Goal: Information Seeking & Learning: Learn about a topic

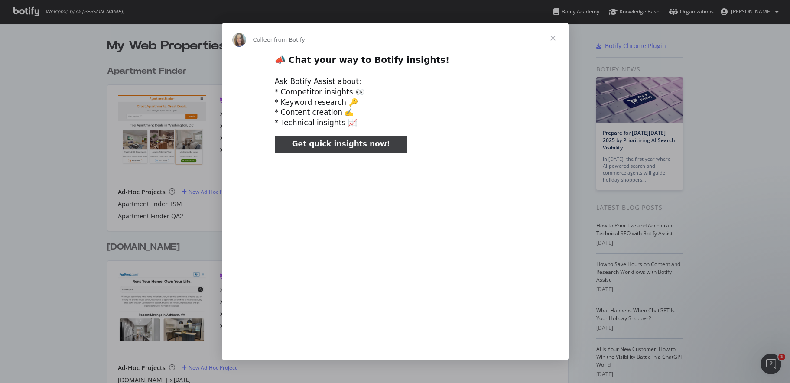
type input "770221"
click at [551, 36] on span "Close" at bounding box center [552, 38] width 31 height 31
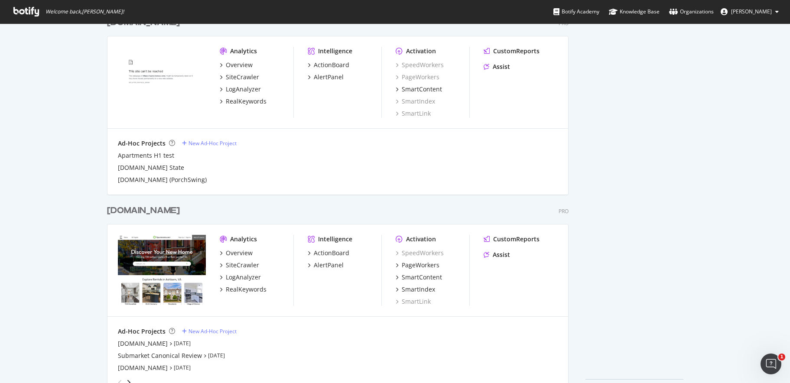
scroll to position [457, 0]
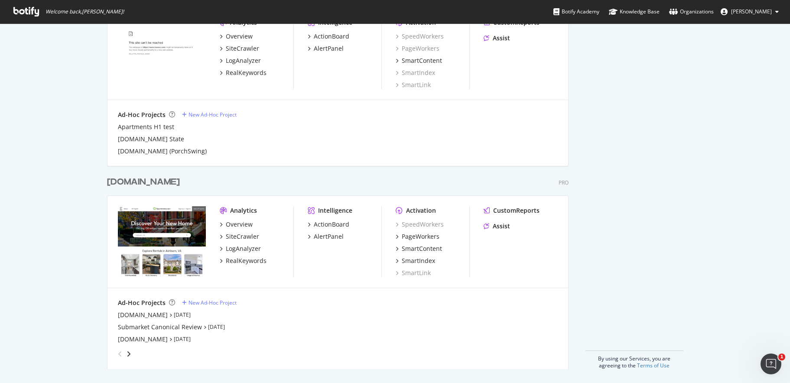
click at [163, 182] on div "[DOMAIN_NAME]" at bounding box center [143, 182] width 73 height 13
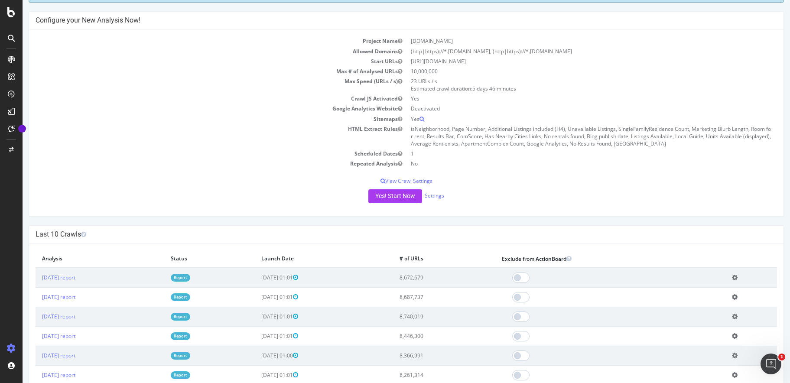
scroll to position [92, 0]
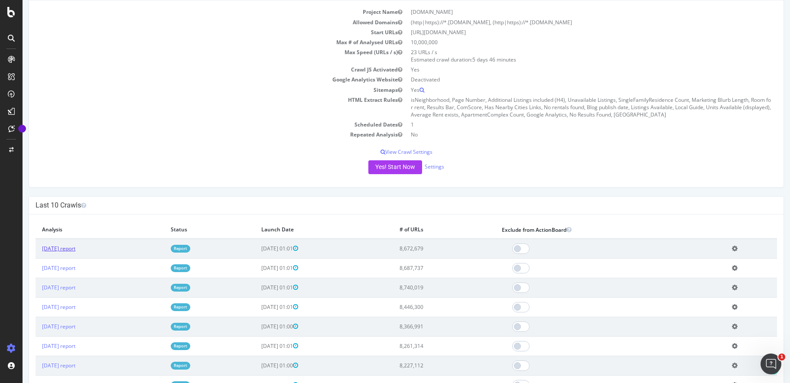
click at [71, 250] on link "[DATE] report" at bounding box center [58, 248] width 33 height 7
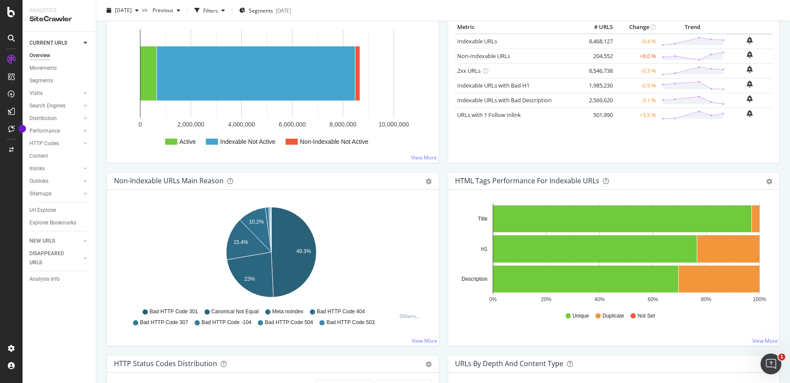
scroll to position [141, 0]
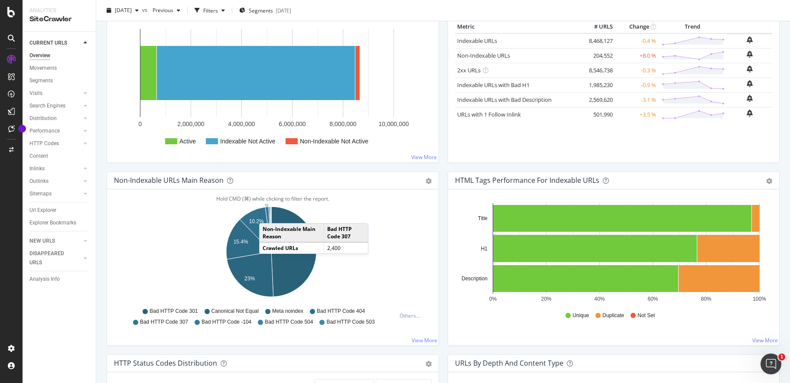
click at [268, 214] on icon "A chart." at bounding box center [268, 229] width 6 height 45
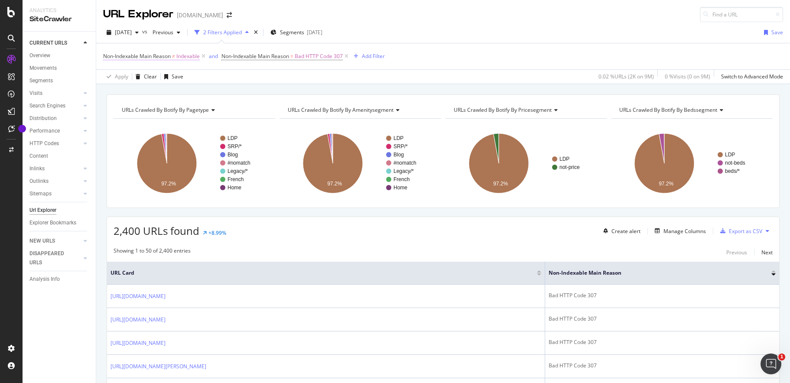
click at [153, 57] on span "Non-Indexable Main Reason" at bounding box center [137, 55] width 68 height 7
click at [285, 77] on div "Apply Clear Save 0.02 % URLs ( 2K on 9M ) 0 % Visits ( 0 on 9M ) Switch to Adva…" at bounding box center [443, 76] width 694 height 14
click at [42, 58] on div "Overview" at bounding box center [39, 55] width 21 height 9
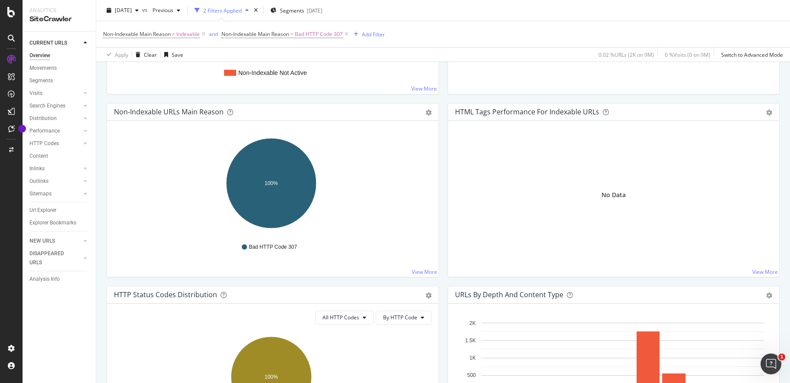
scroll to position [222, 0]
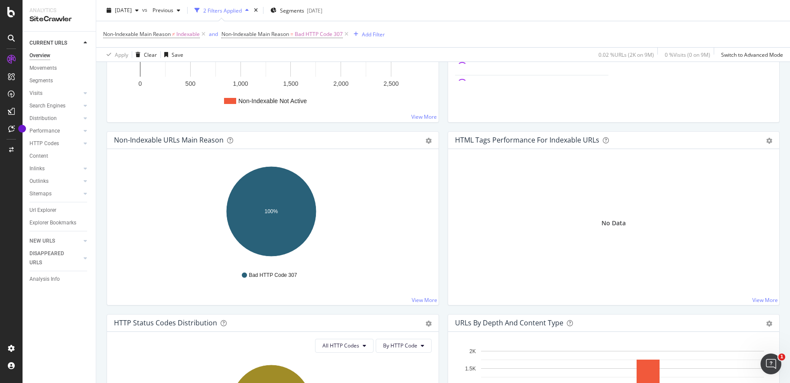
click at [346, 35] on icon at bounding box center [346, 34] width 7 height 9
